Goal: Task Accomplishment & Management: Manage account settings

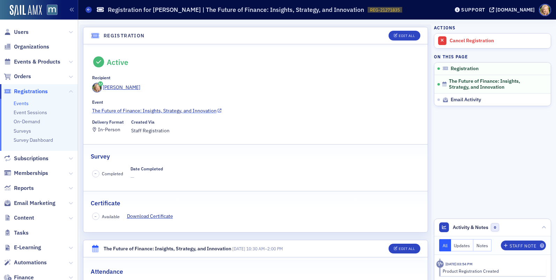
click at [148, 111] on link "The Future of Finance: Insights, Strategy, and Innovation" at bounding box center [255, 110] width 327 height 7
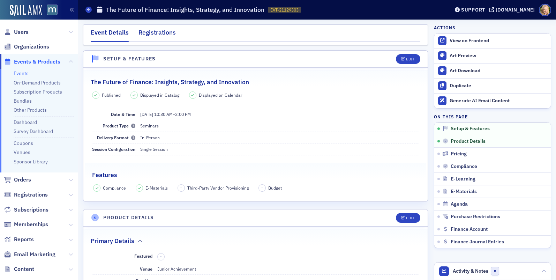
click at [160, 33] on div "Registrations" at bounding box center [156, 34] width 37 height 13
